Goal: Obtain resource: Download file/media

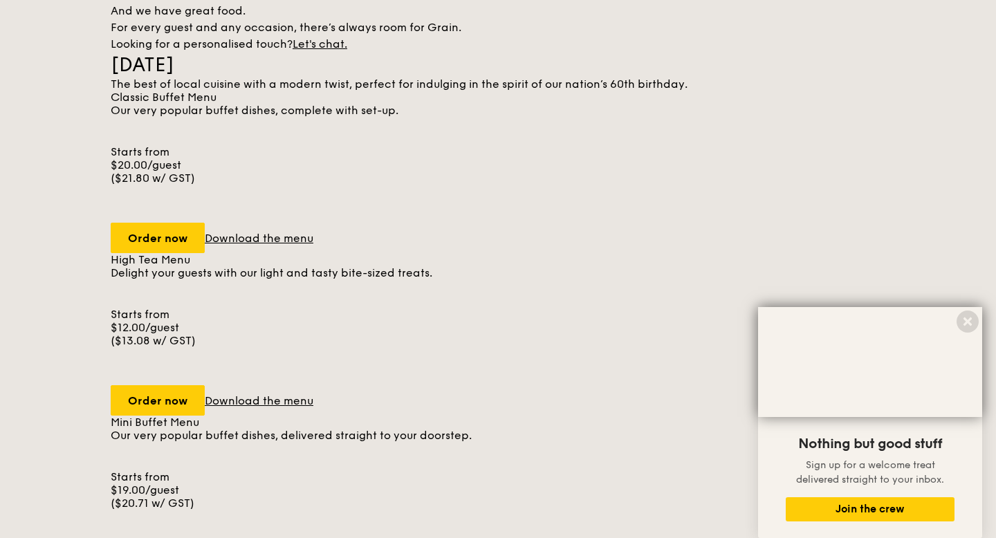
scroll to position [1386, 0]
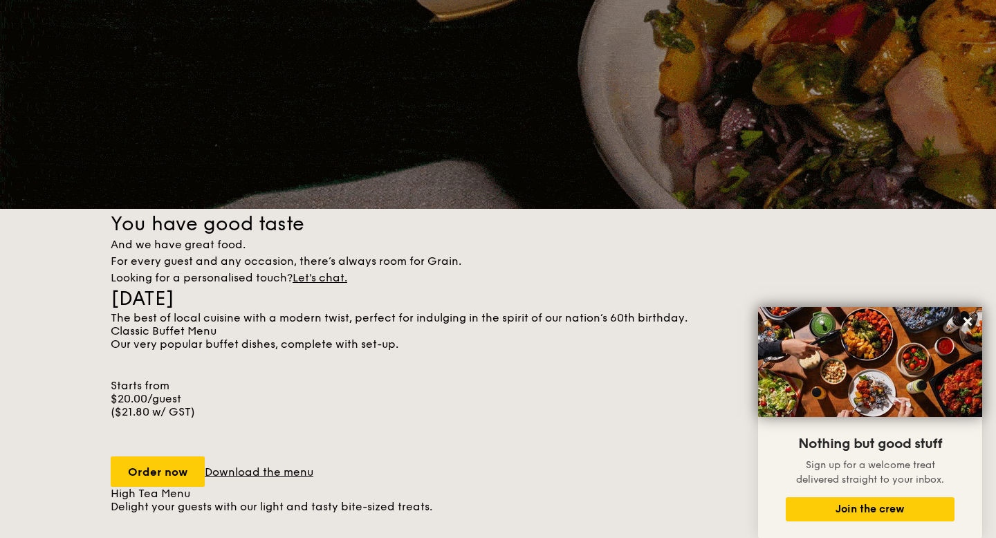
drag, startPoint x: 326, startPoint y: 344, endPoint x: 437, endPoint y: 212, distance: 172.7
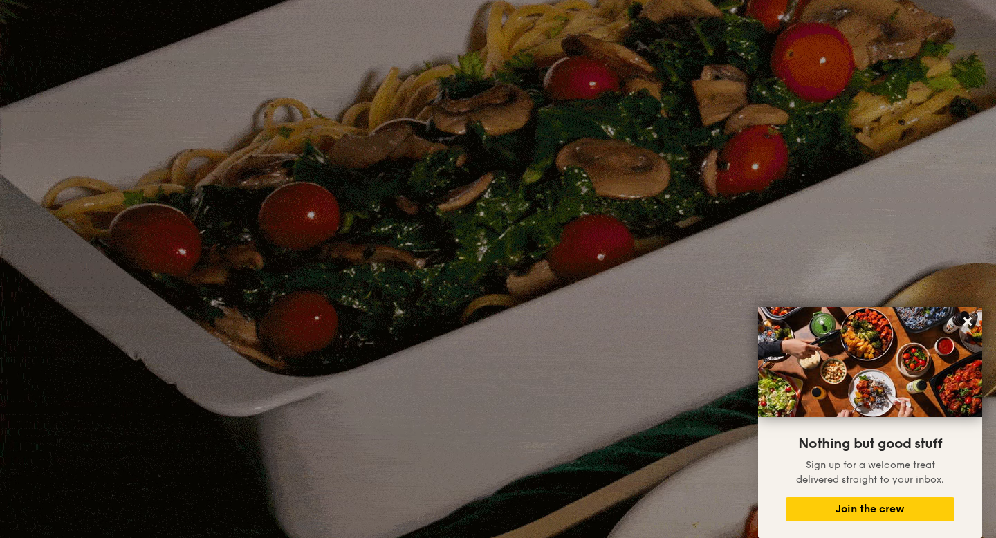
scroll to position [810, 0]
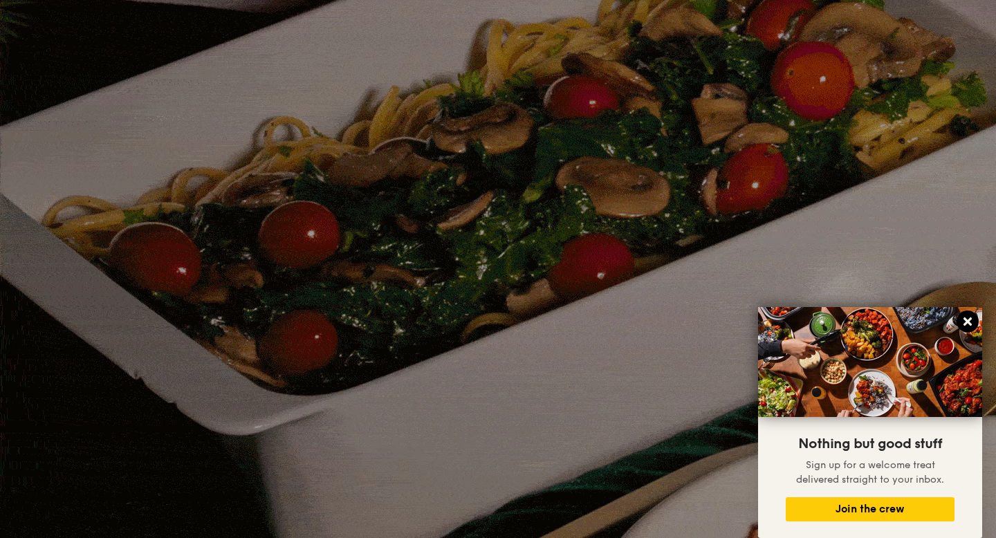
click at [966, 324] on icon at bounding box center [967, 321] width 12 height 12
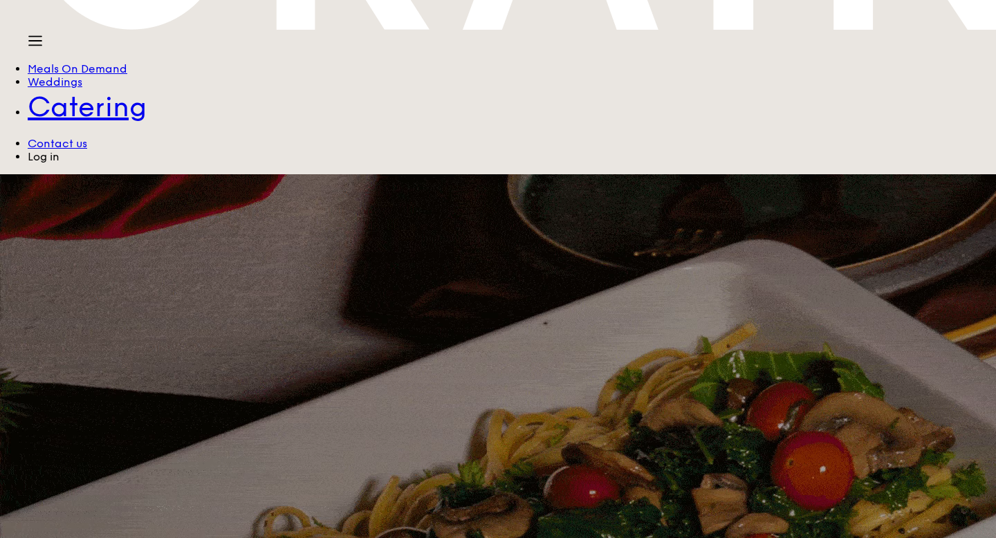
scroll to position [499, 0]
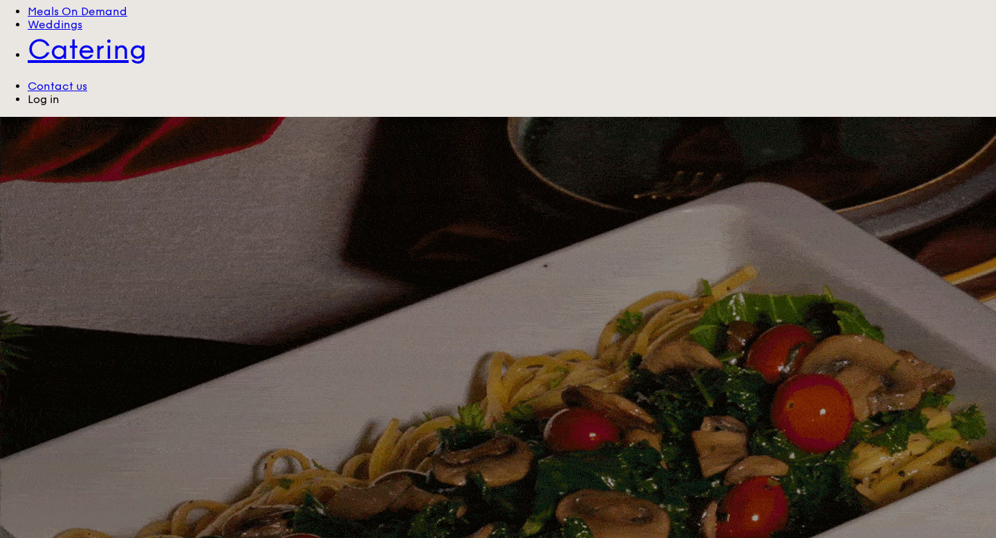
scroll to position [392, 0]
